Goal: Information Seeking & Learning: Learn about a topic

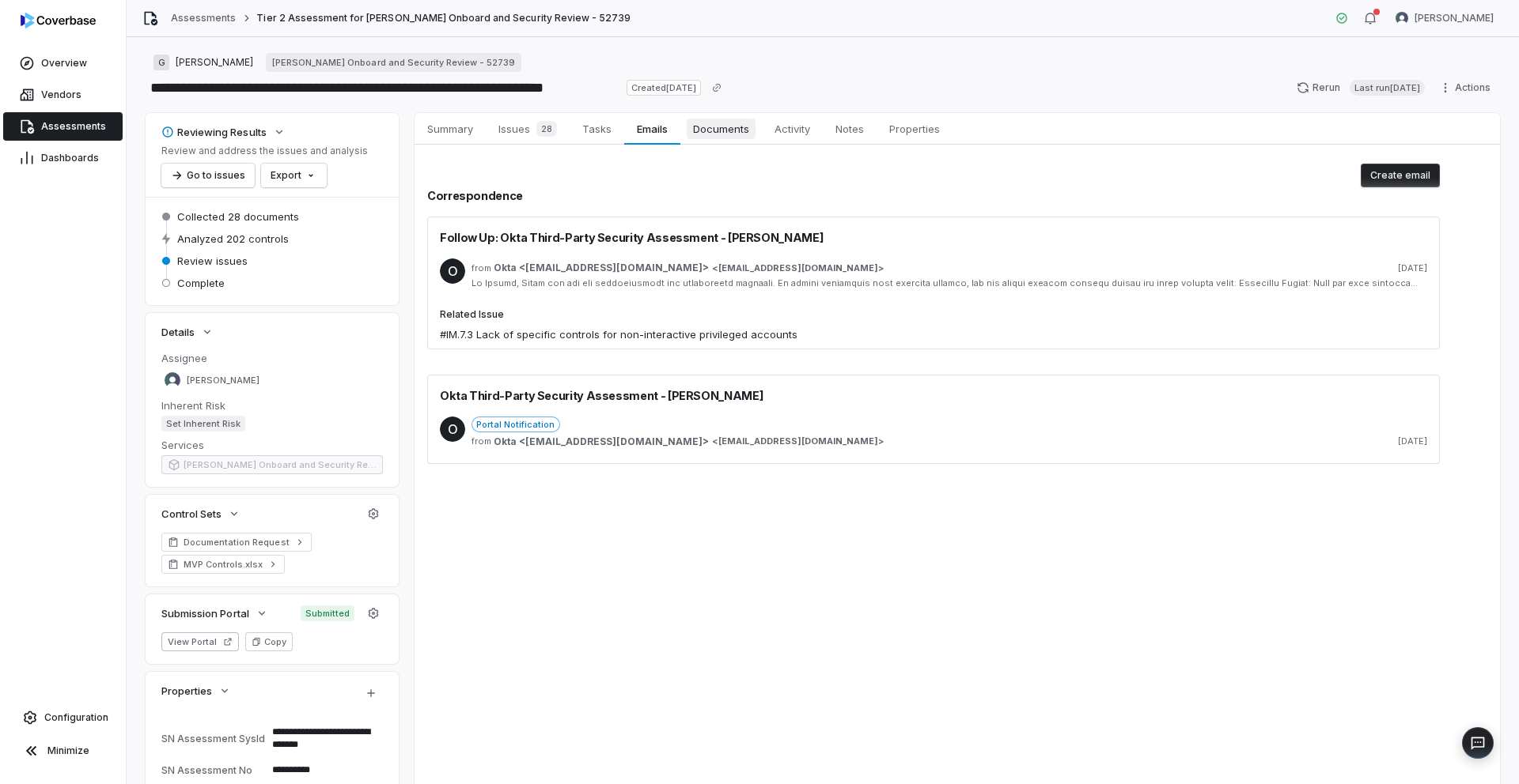
click at [740, 133] on span "Documents" at bounding box center [721, 128] width 69 height 20
type textarea "*"
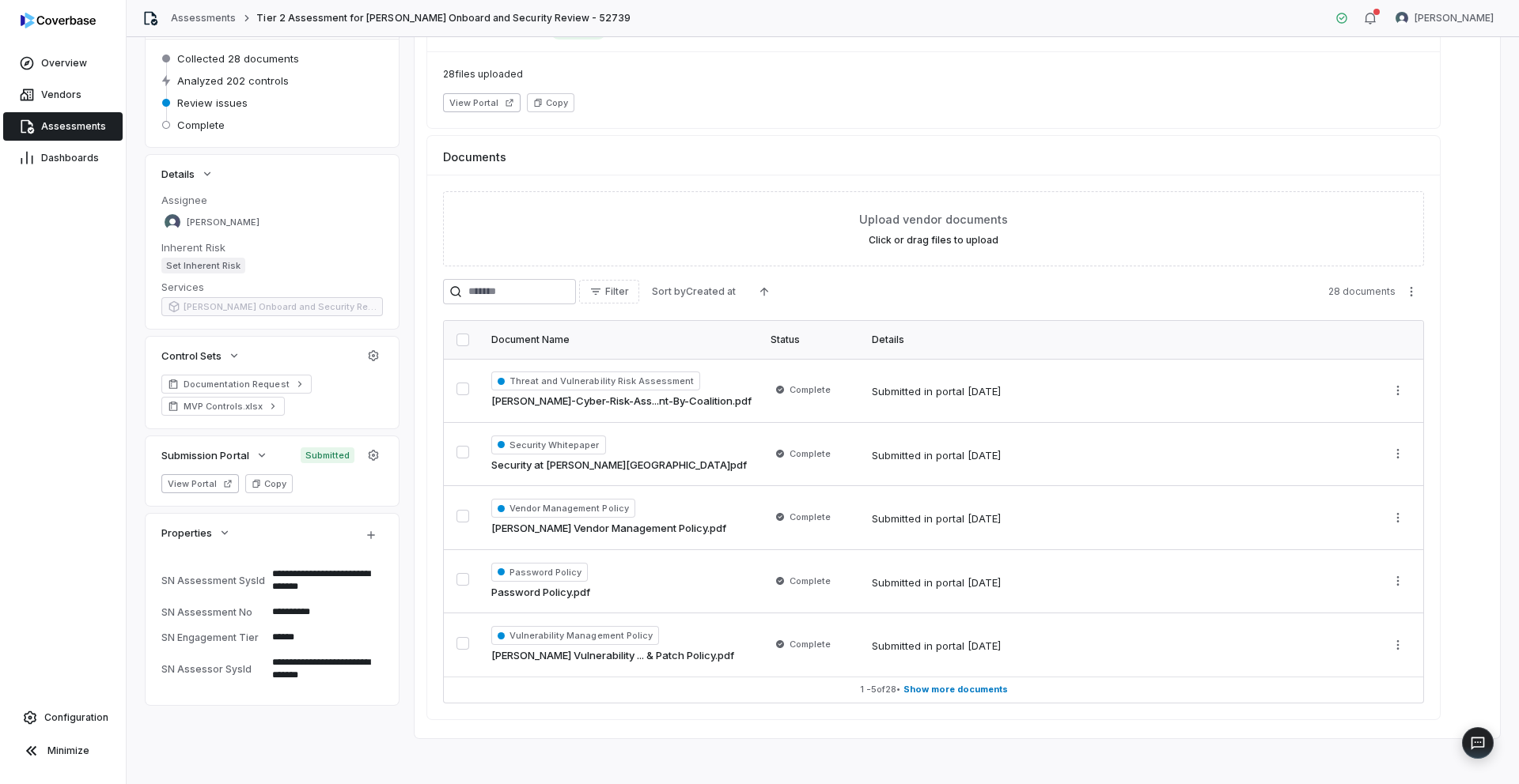
scroll to position [163, 0]
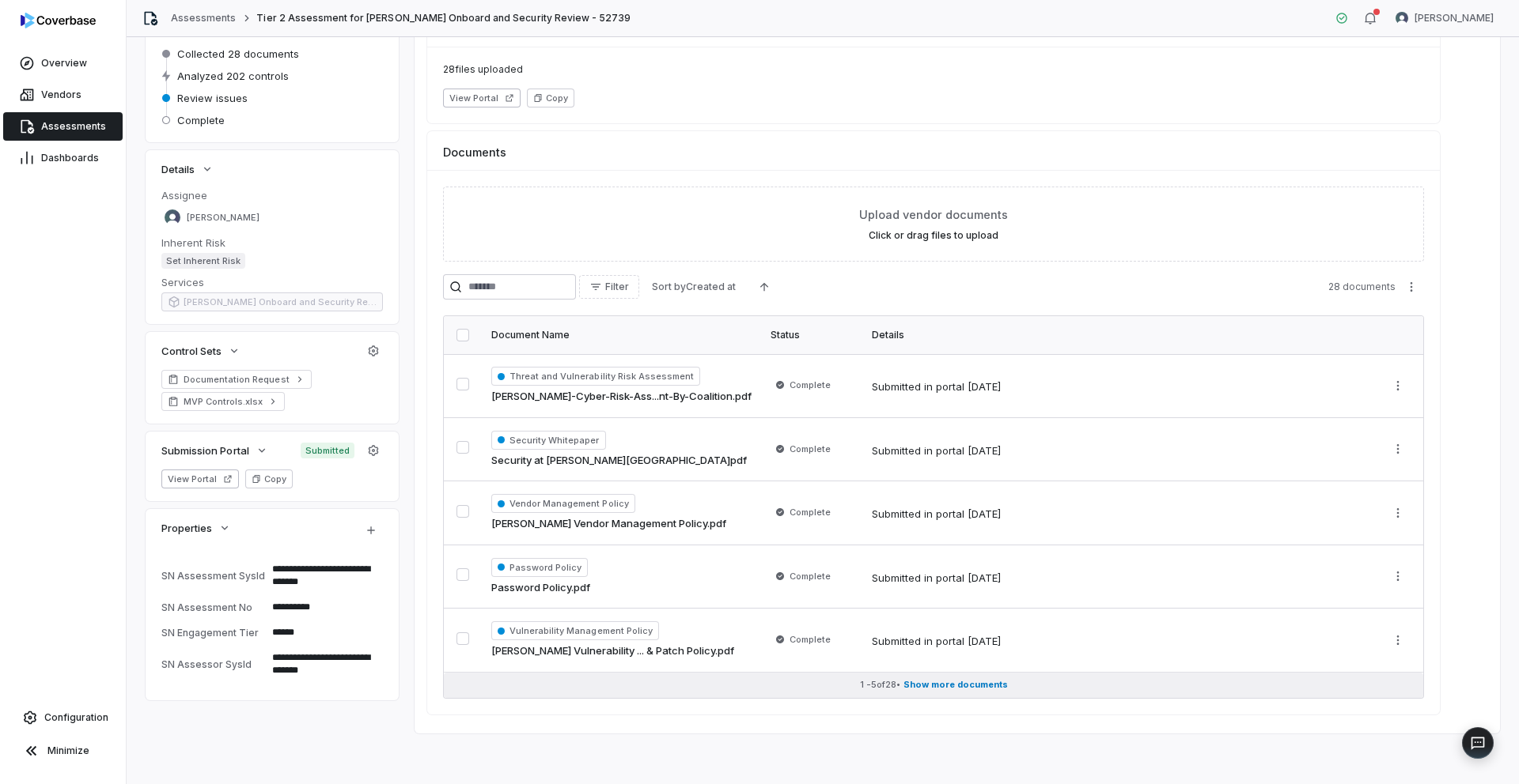
click at [939, 683] on span "Show more documents" at bounding box center [956, 685] width 105 height 12
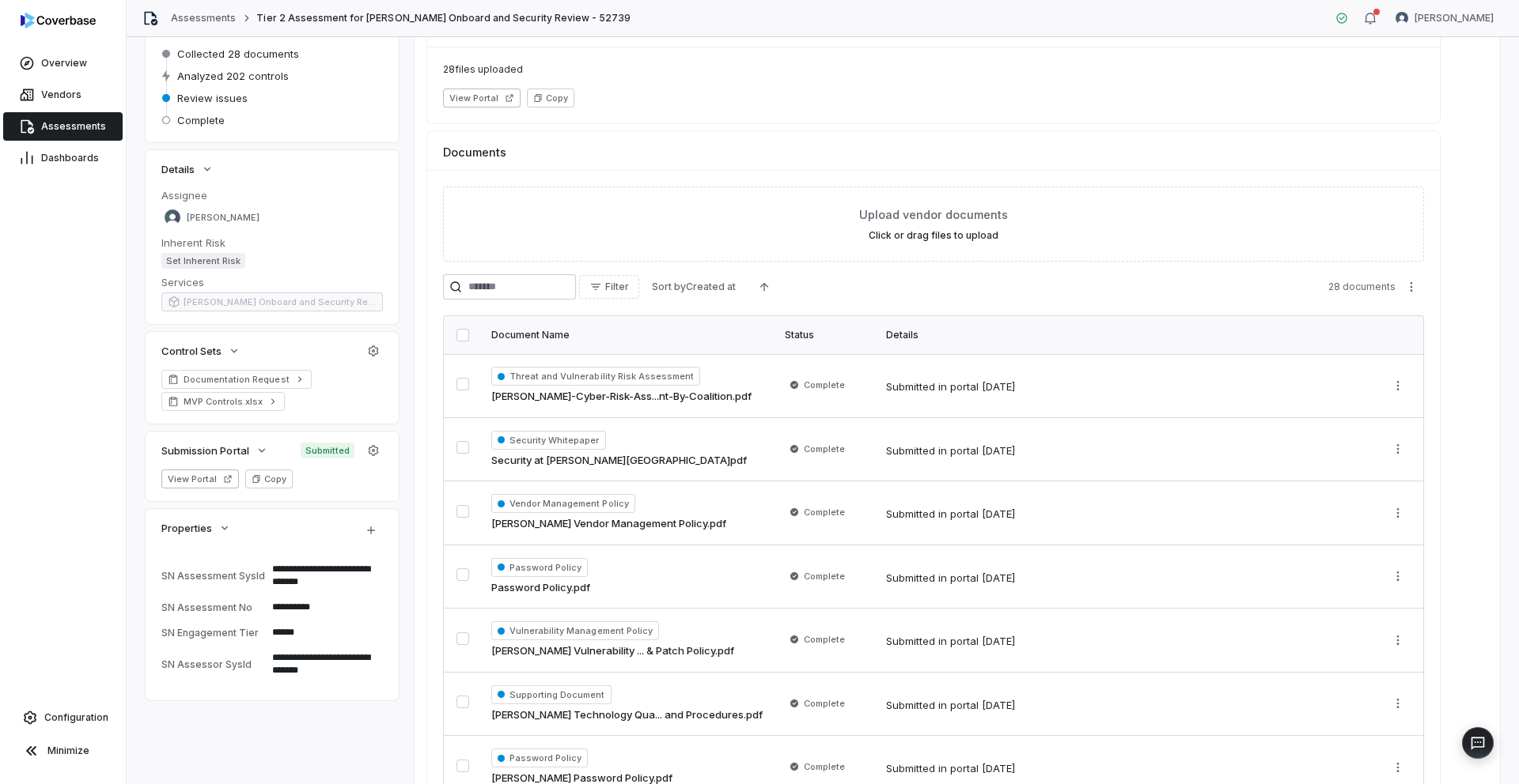
click at [482, 285] on input "search" at bounding box center [509, 287] width 133 height 26
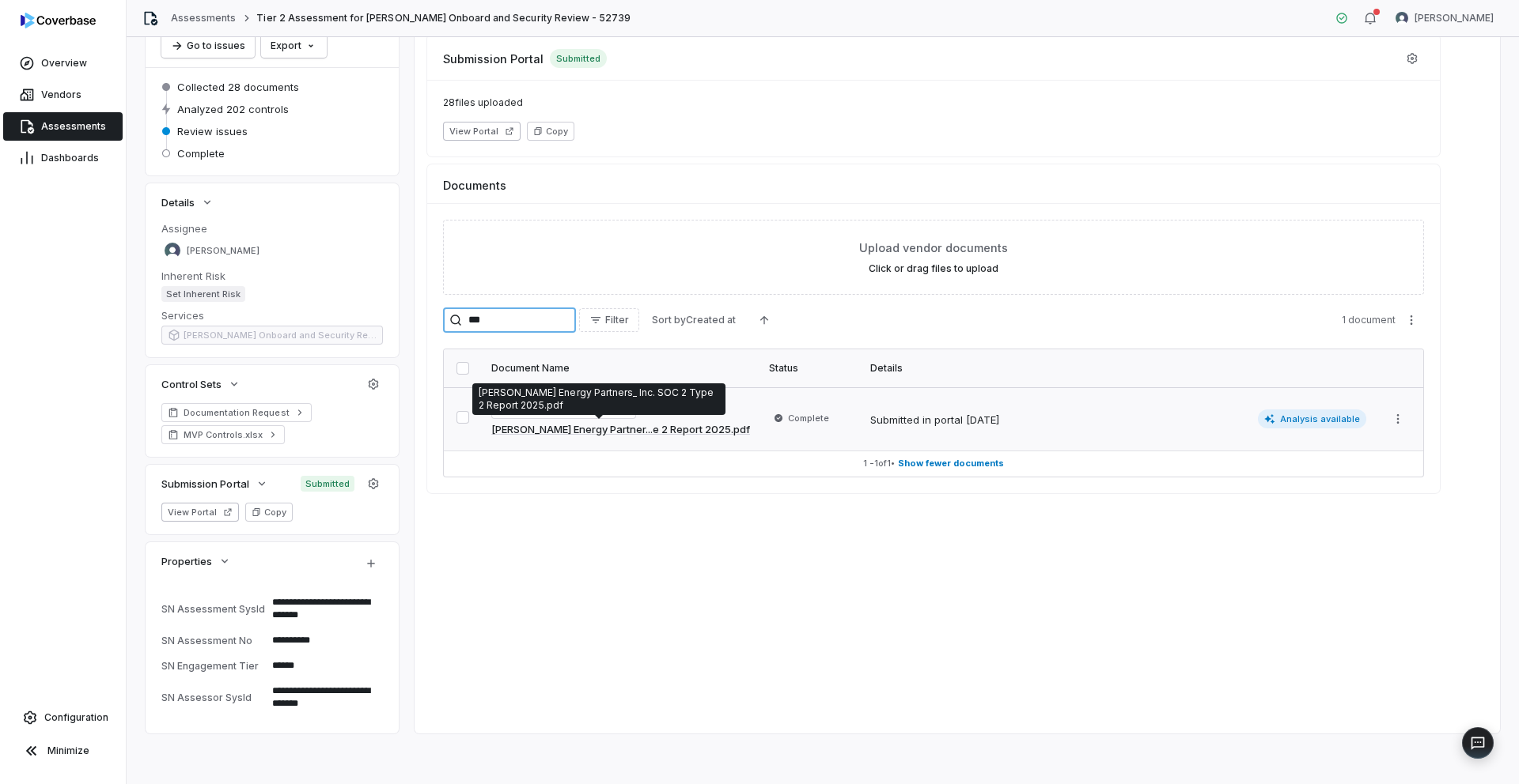
type input "***"
click at [603, 426] on link "[PERSON_NAME] Energy Partner...e 2 Report 2025.pdf" at bounding box center [621, 430] width 259 height 16
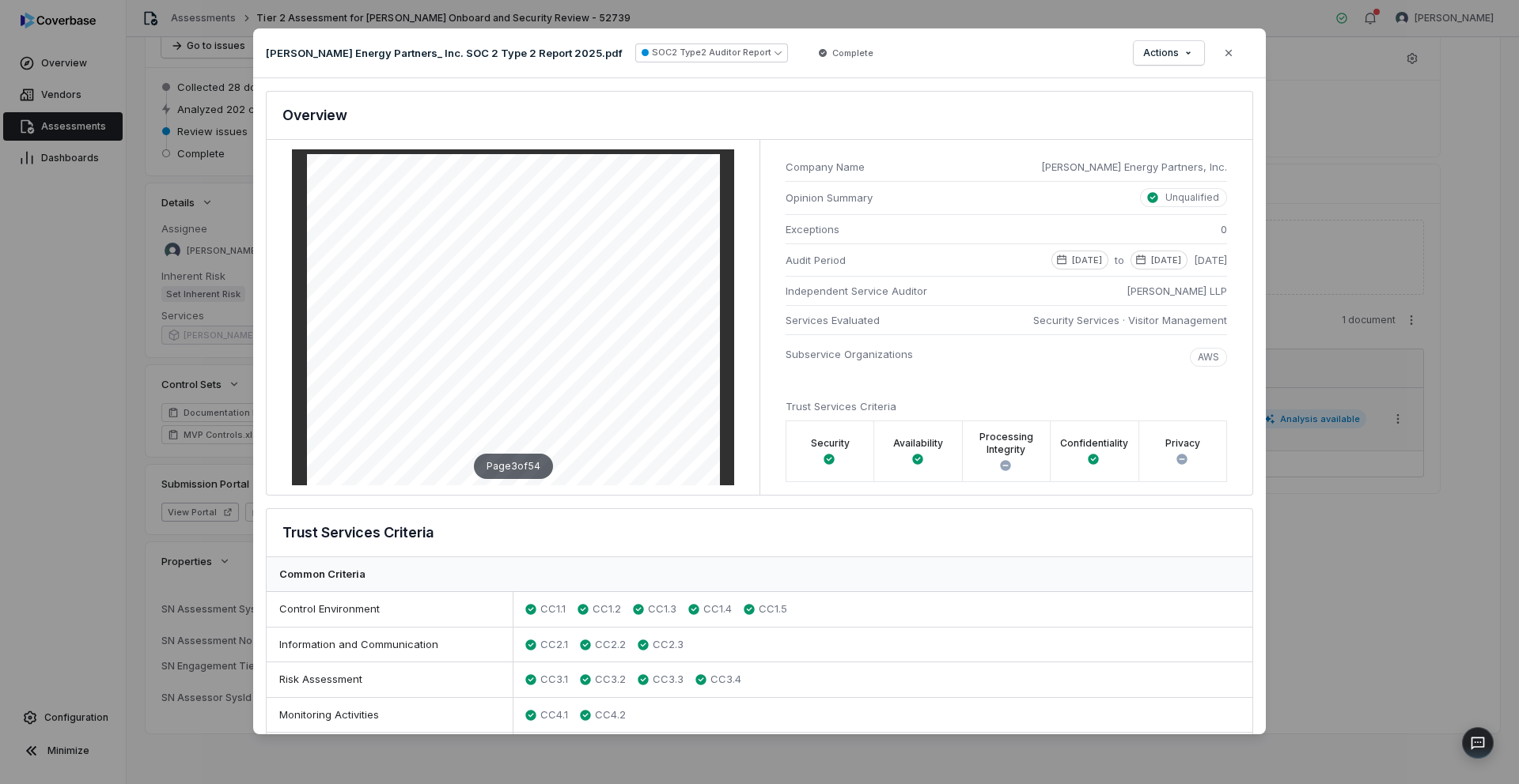
scroll to position [1111, 0]
click at [1231, 56] on icon "button" at bounding box center [1228, 53] width 13 height 13
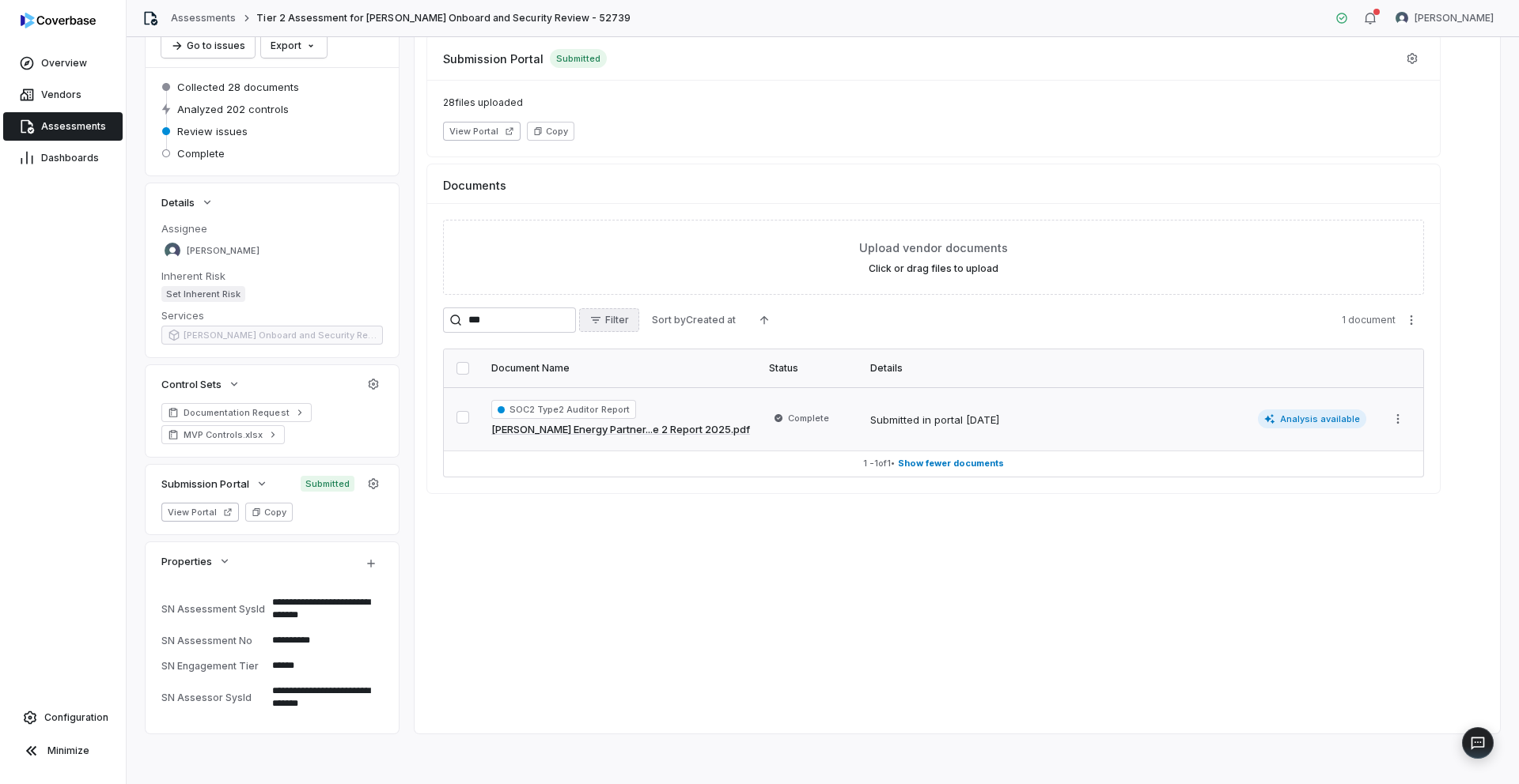
click at [629, 319] on span "Filter" at bounding box center [617, 320] width 24 height 13
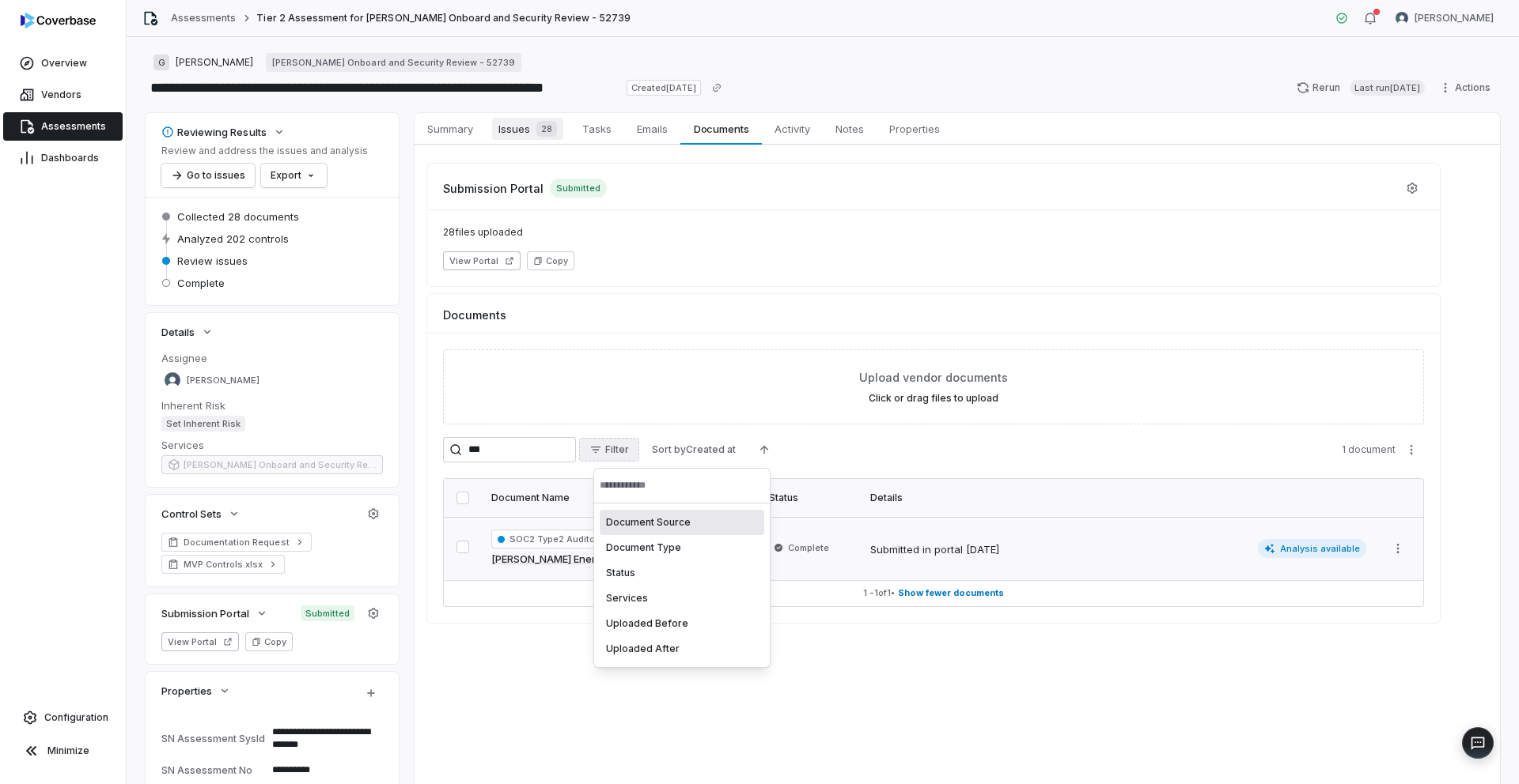
click at [546, 128] on span "28" at bounding box center [547, 128] width 20 height 16
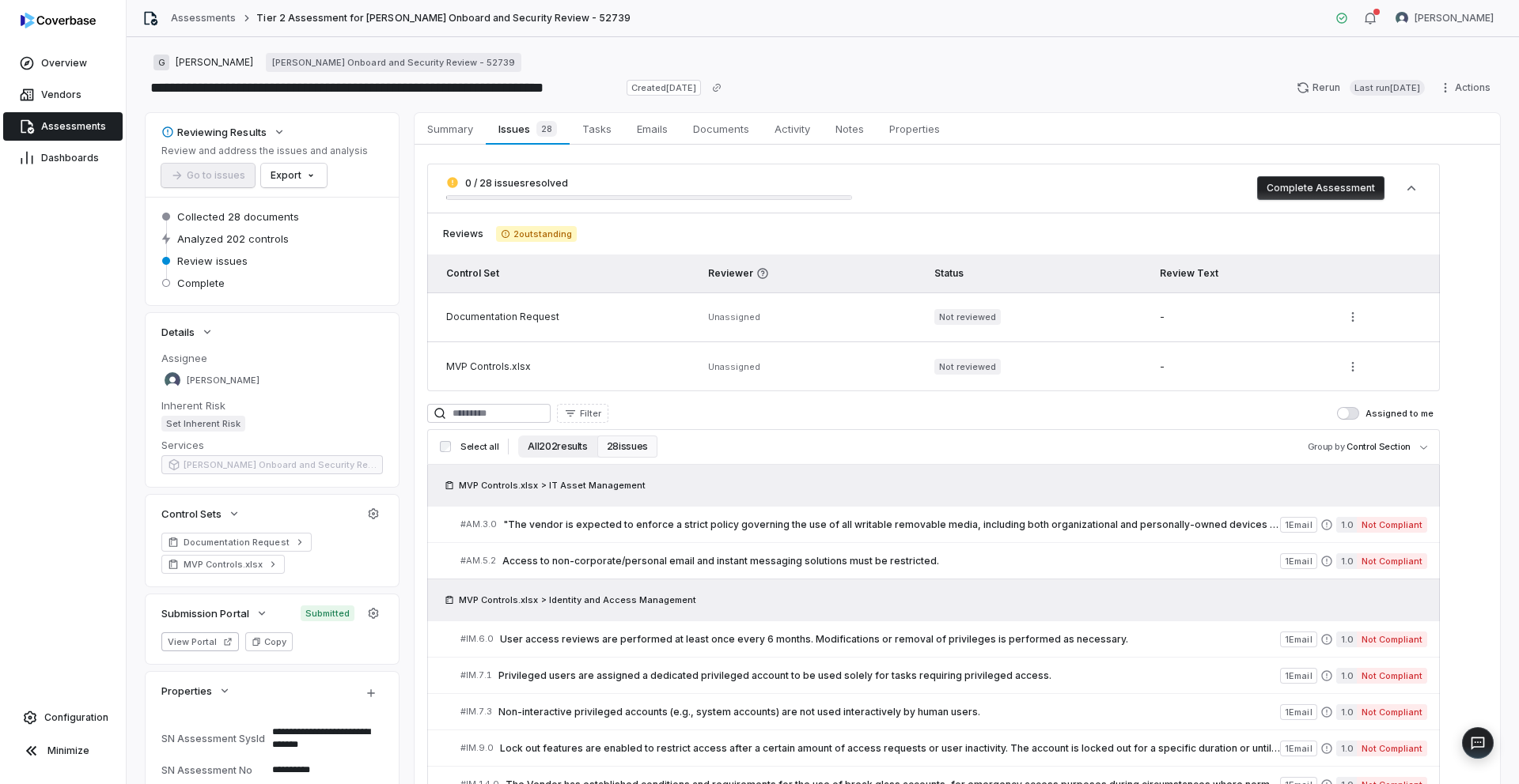
click at [560, 440] on button "All 202 results" at bounding box center [557, 447] width 78 height 22
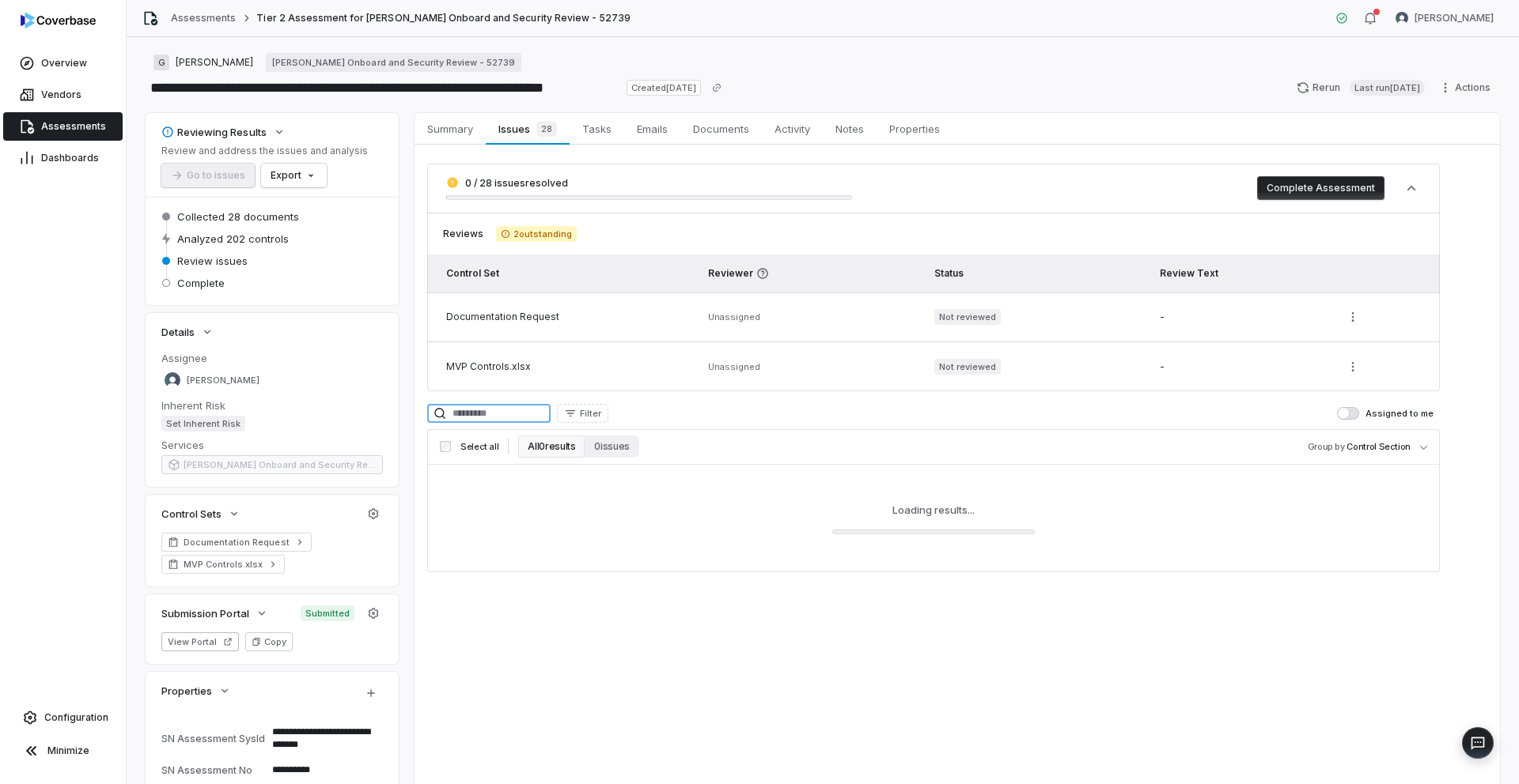
click at [526, 422] on input at bounding box center [489, 414] width 124 height 19
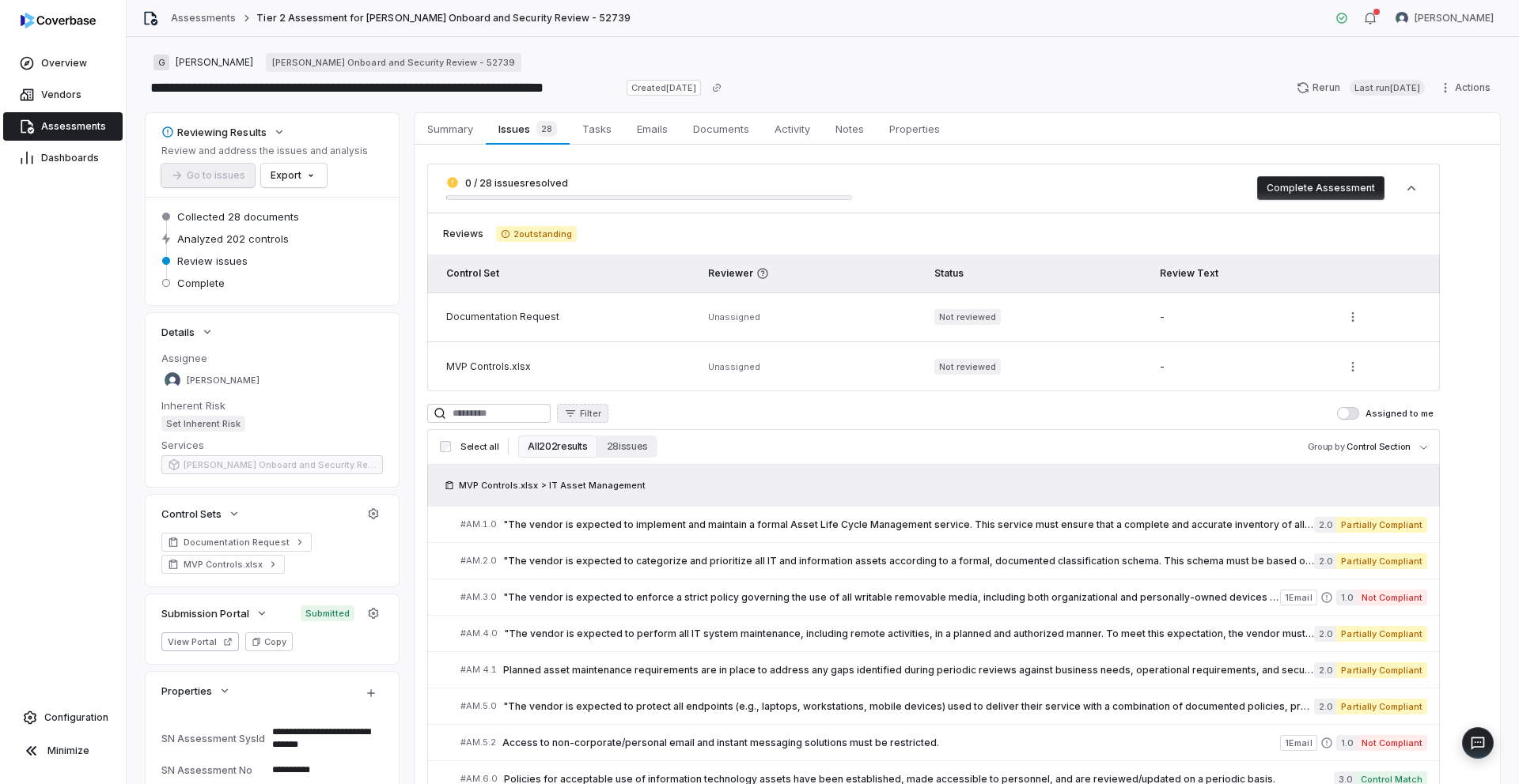
click at [601, 411] on span "Filter" at bounding box center [590, 414] width 21 height 12
click at [641, 529] on div "Control Set" at bounding box center [656, 535] width 146 height 26
click at [610, 486] on div "Documentation Request" at bounding box center [656, 484] width 146 height 26
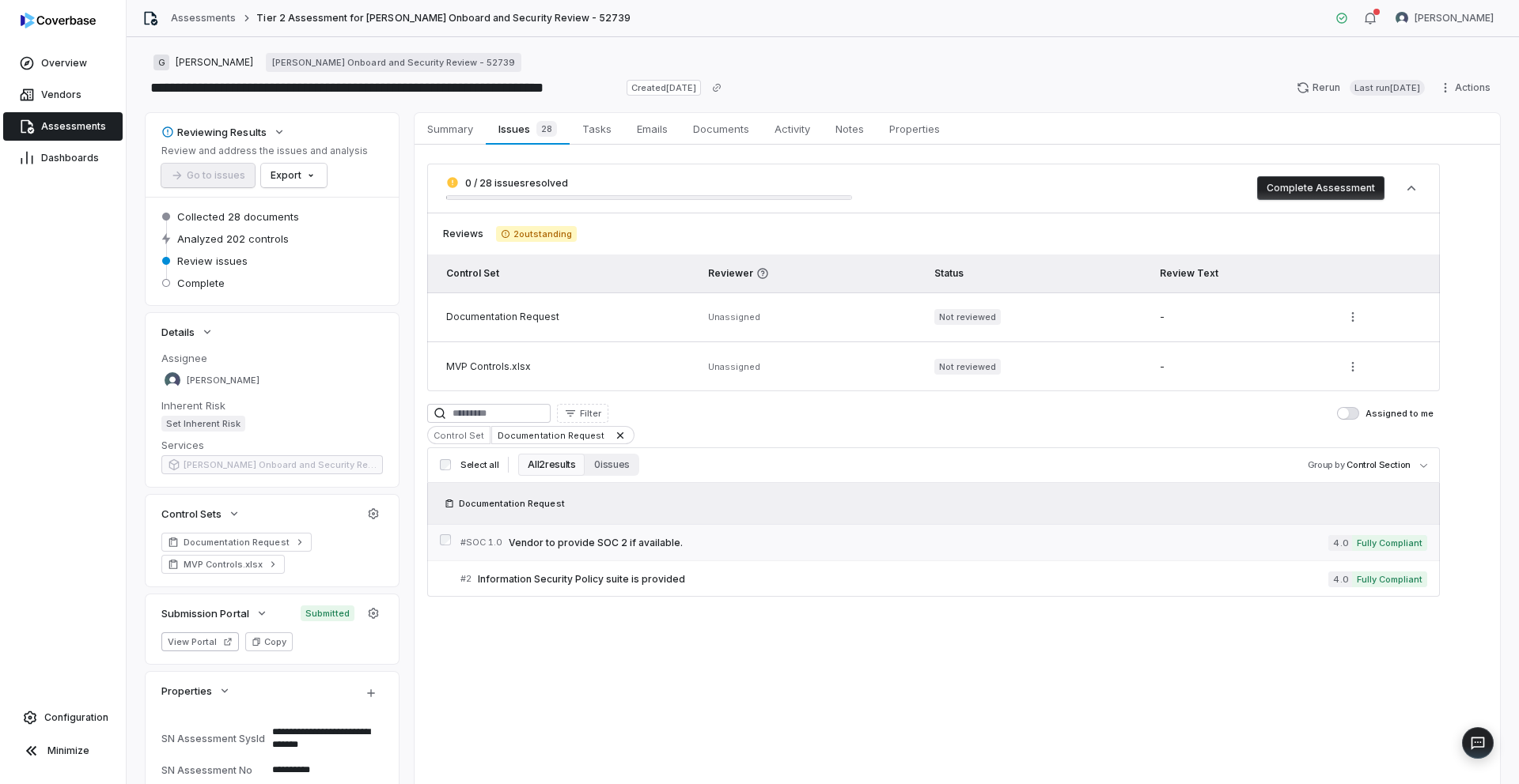
click at [647, 545] on span "Vendor to provide SOC 2 if available." at bounding box center [917, 544] width 819 height 13
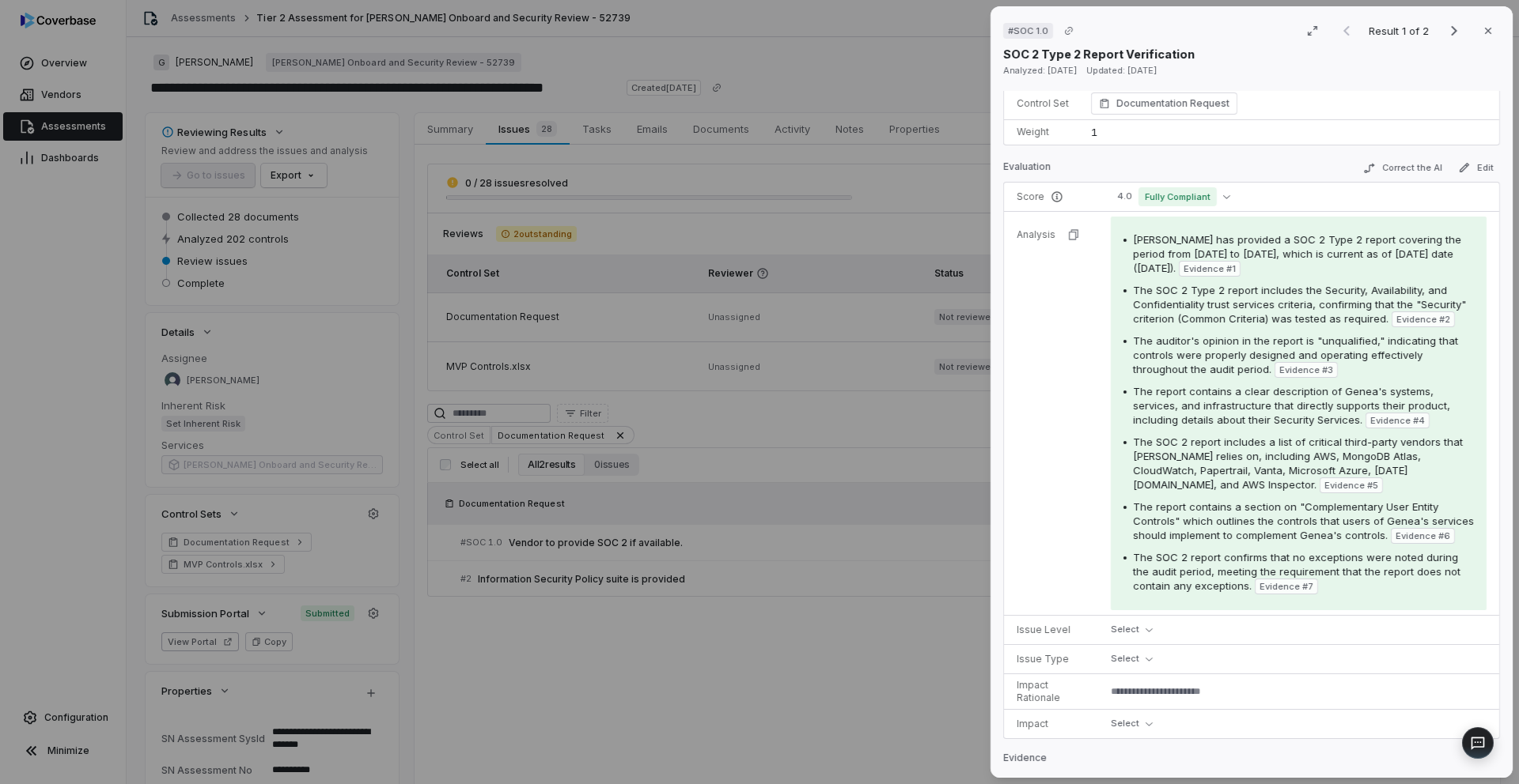
scroll to position [161, 0]
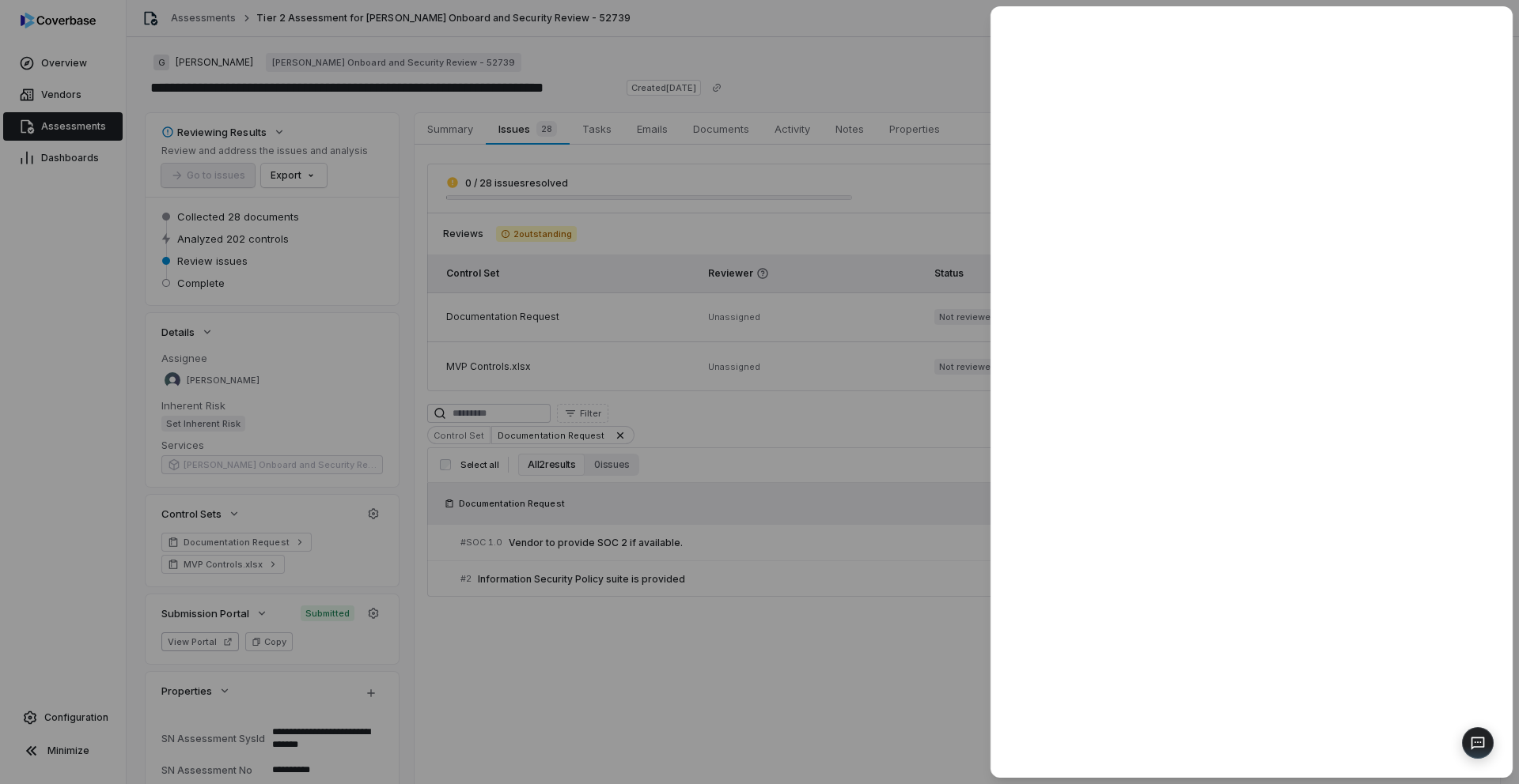
click at [837, 598] on div at bounding box center [760, 392] width 1519 height 784
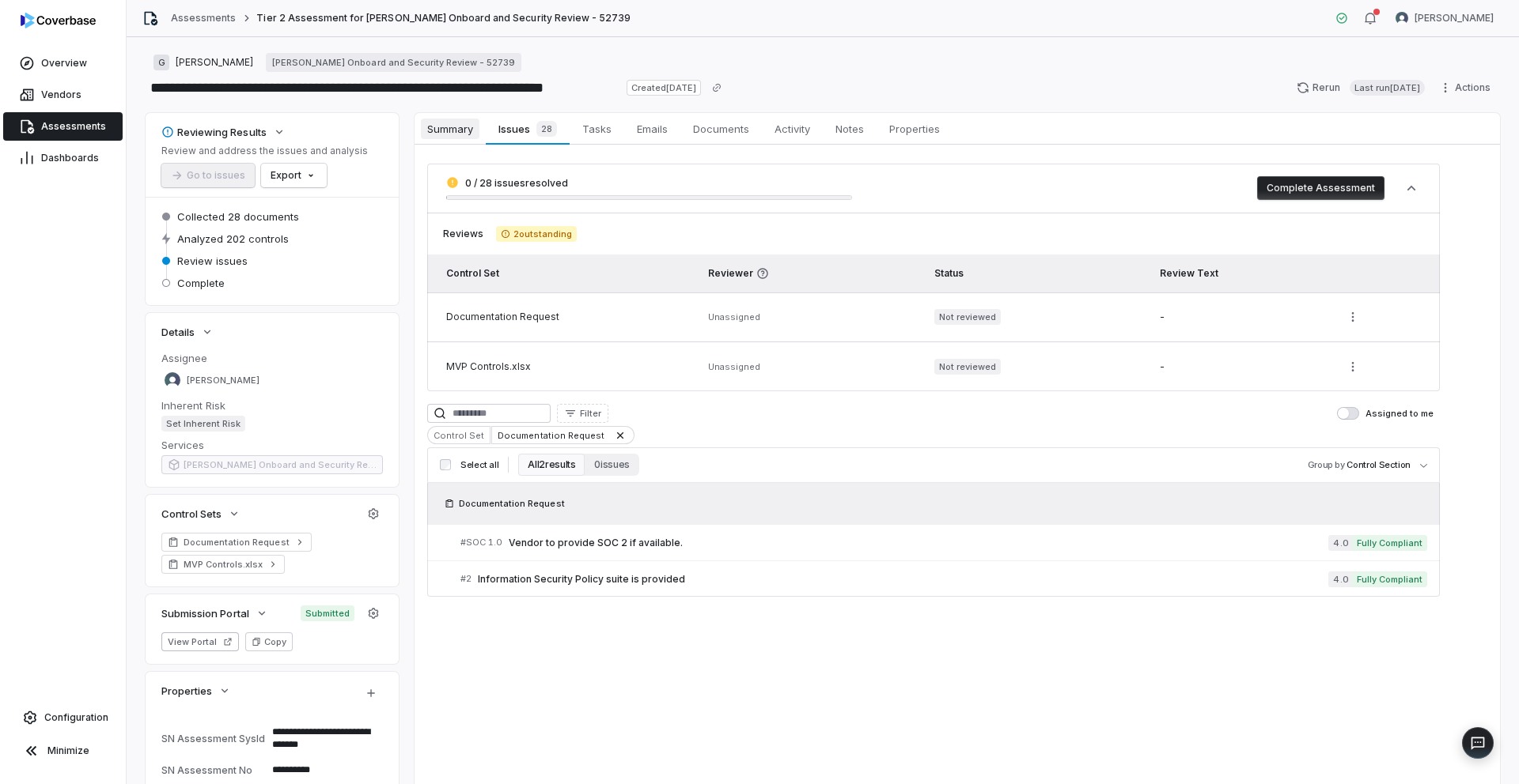
click at [456, 129] on span "Summary" at bounding box center [450, 128] width 59 height 20
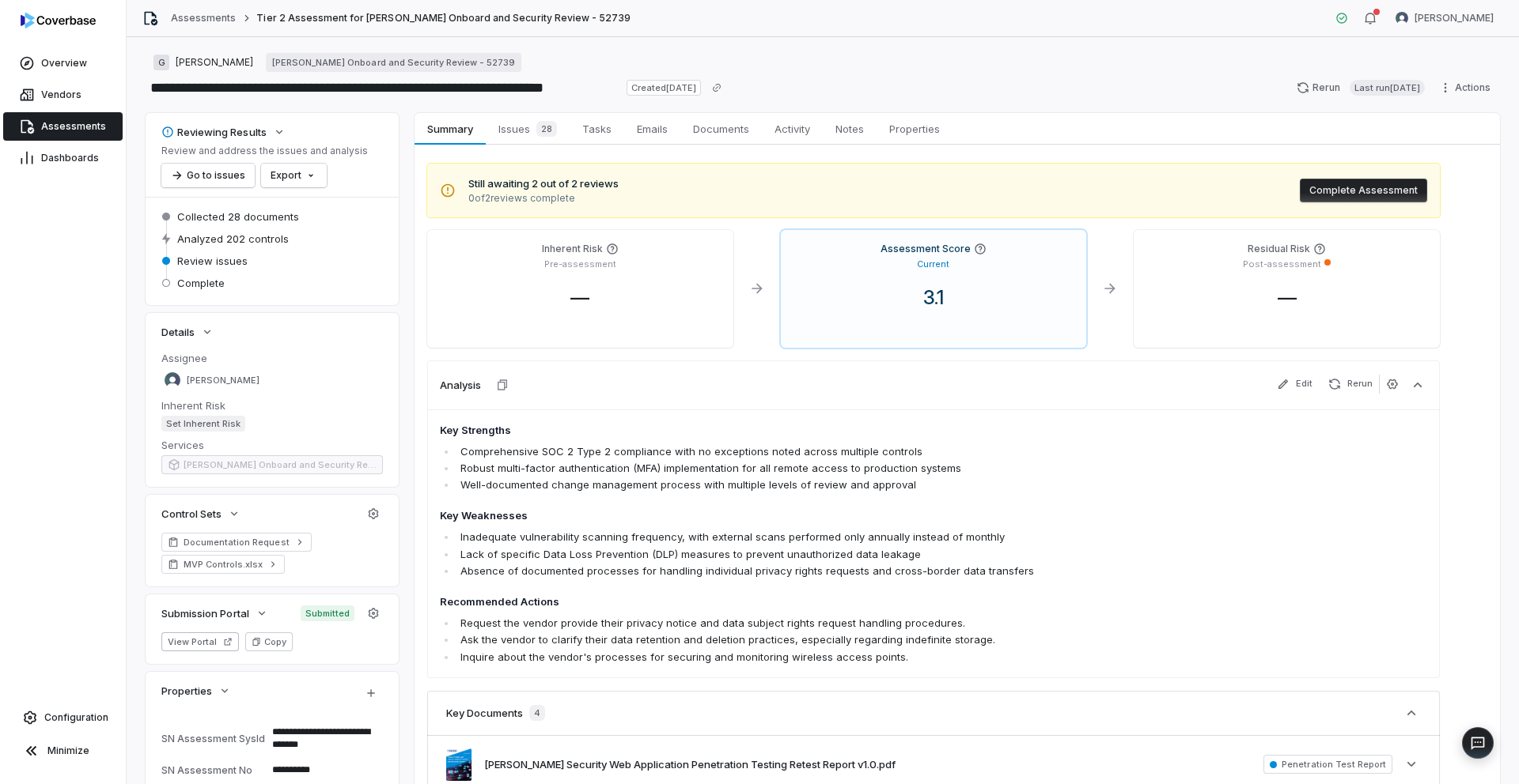
type textarea "*"
